Goal: Task Accomplishment & Management: Manage account settings

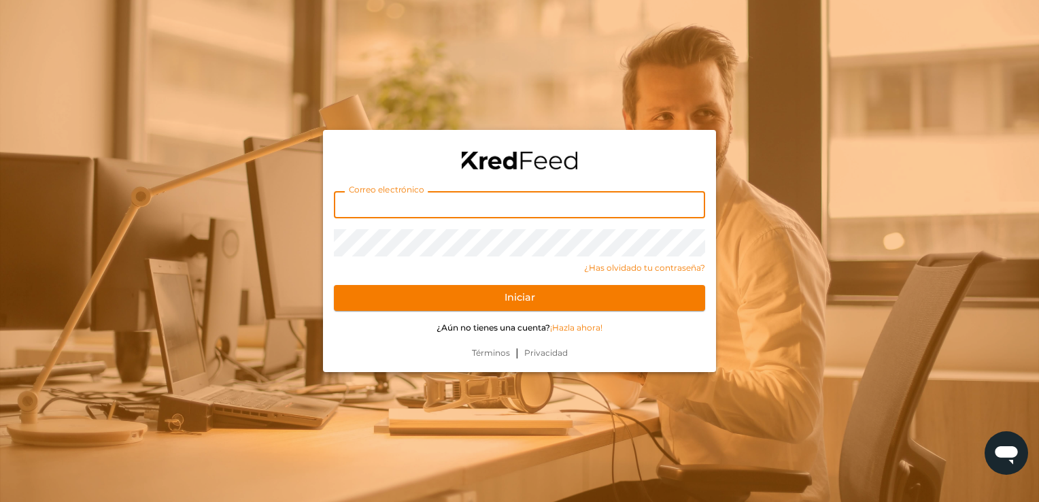
click at [400, 209] on input "text" at bounding box center [519, 204] width 371 height 27
type input "amessinaosuna@gmail.com"
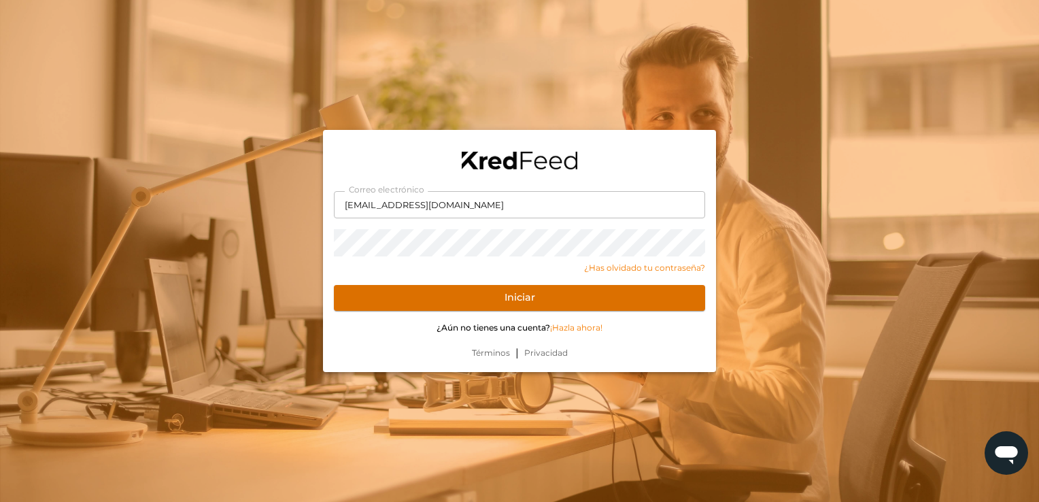
click at [379, 300] on button "Iniciar" at bounding box center [519, 298] width 371 height 26
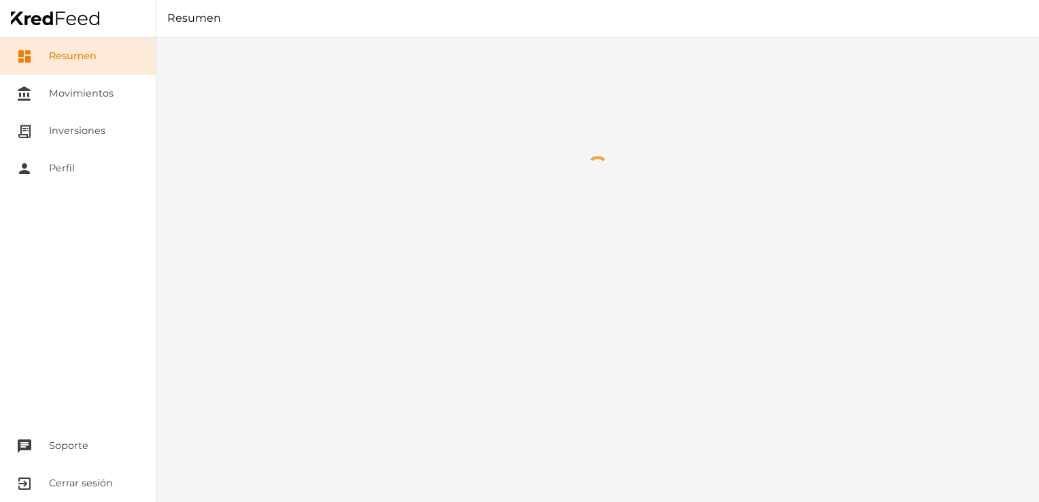
click at [886, 377] on div "En uso $0.00 MXN Disponible (para retirar) $0.00 MXN Invertido $0.00 MXN Gananc…" at bounding box center [597, 269] width 882 height 464
click at [114, 58] on link "dashboard Resumen" at bounding box center [78, 55] width 156 height 37
